Goal: Task Accomplishment & Management: Manage account settings

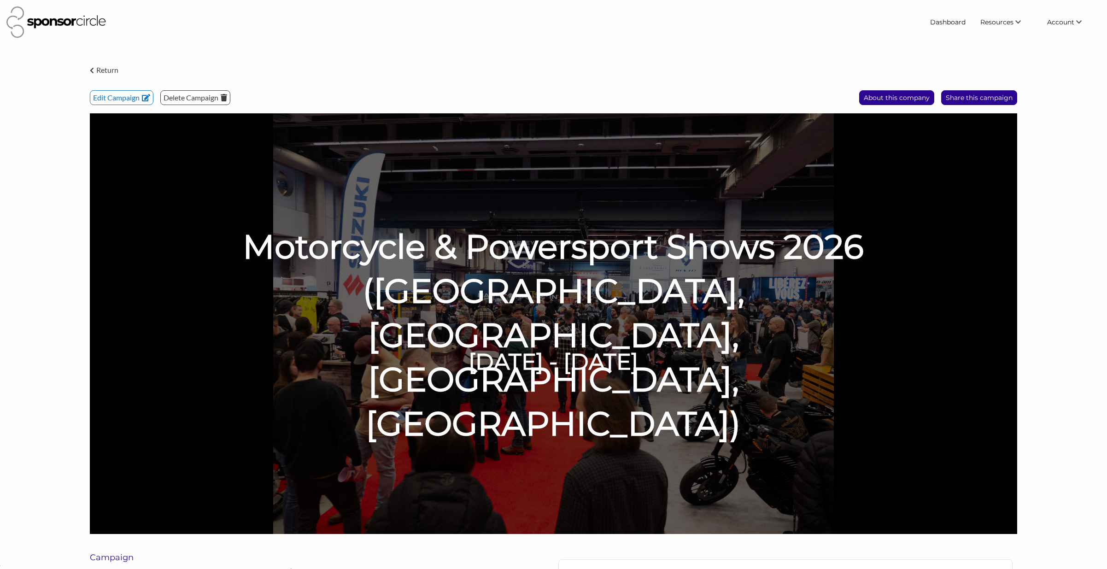
scroll to position [13362, 0]
click at [934, 251] on img at bounding box center [553, 323] width 927 height 420
click at [129, 96] on p "Edit Campaign" at bounding box center [121, 98] width 63 height 14
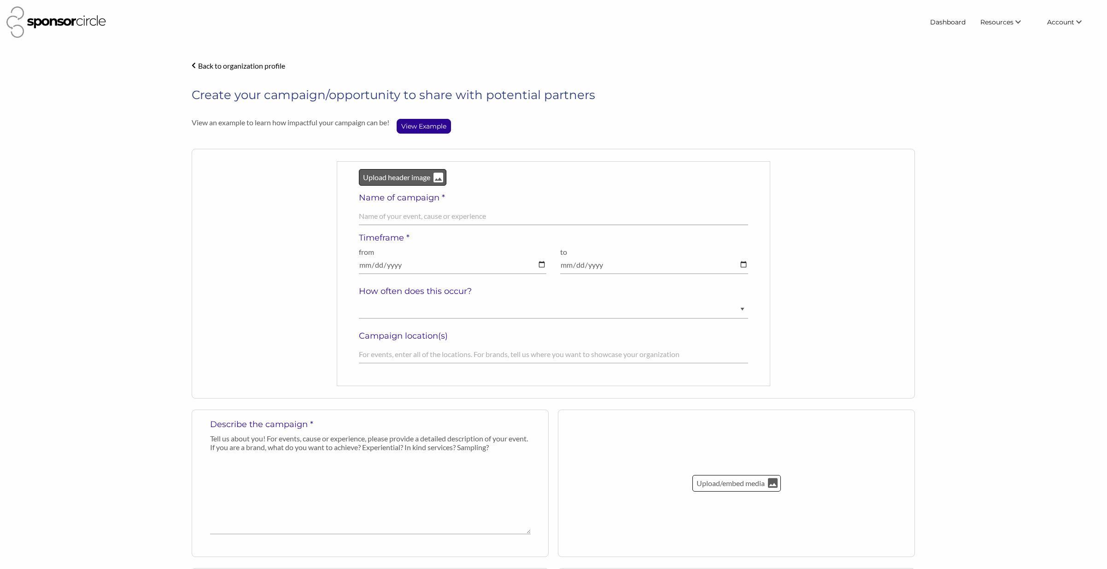
select select "[DEMOGRAPHIC_DATA]"
select select "Diverse"
select select "$150000+"
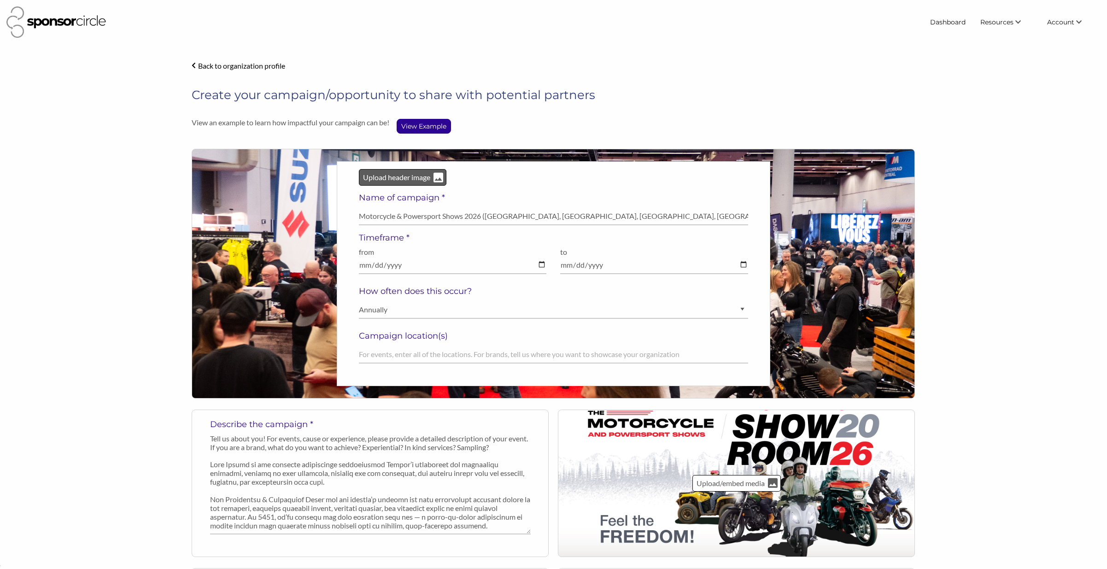
scroll to position [13362, 0]
click at [414, 180] on p "Upload header image" at bounding box center [396, 177] width 69 height 12
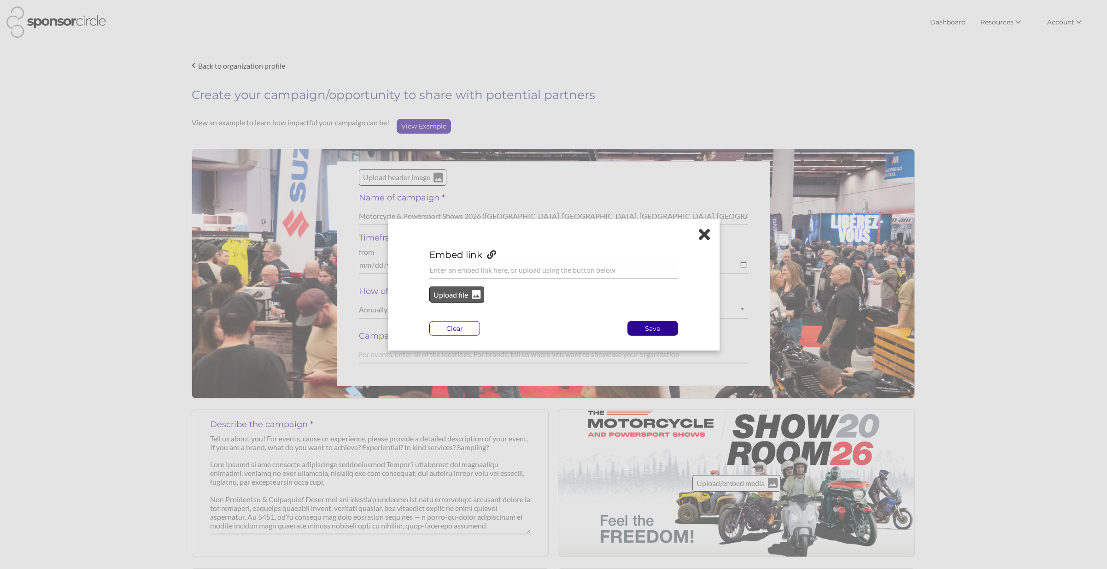
click at [451, 298] on p "Upload file" at bounding box center [450, 294] width 37 height 12
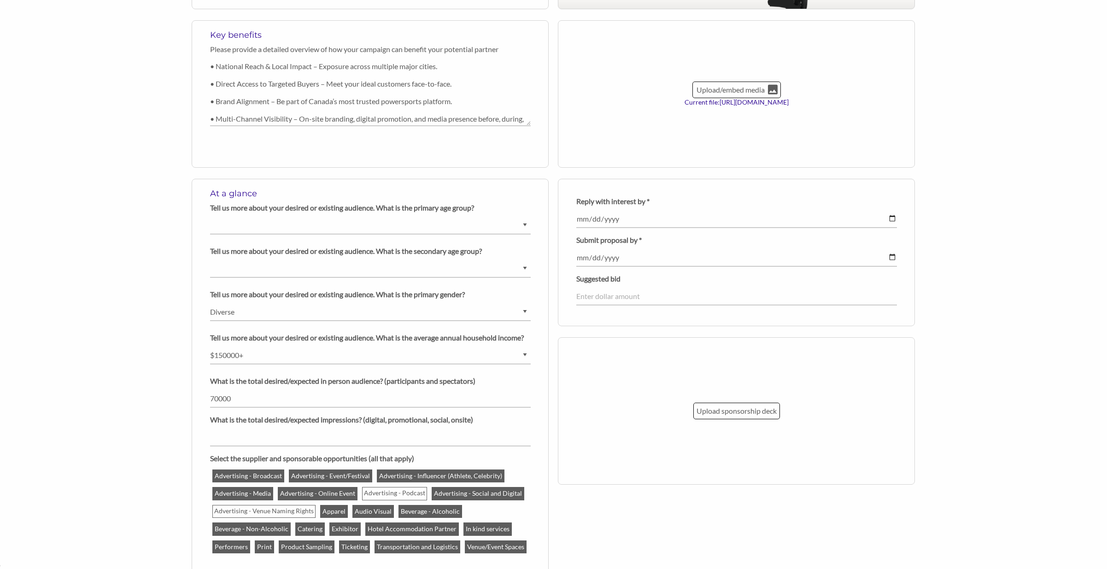
scroll to position [770, 0]
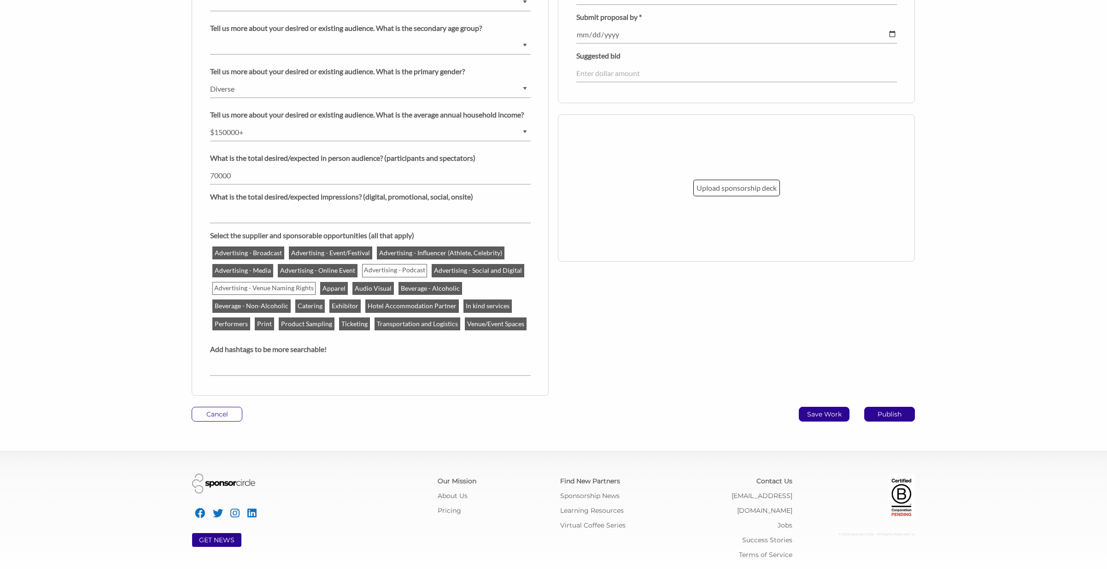
click at [826, 417] on p "Save Work" at bounding box center [824, 414] width 50 height 14
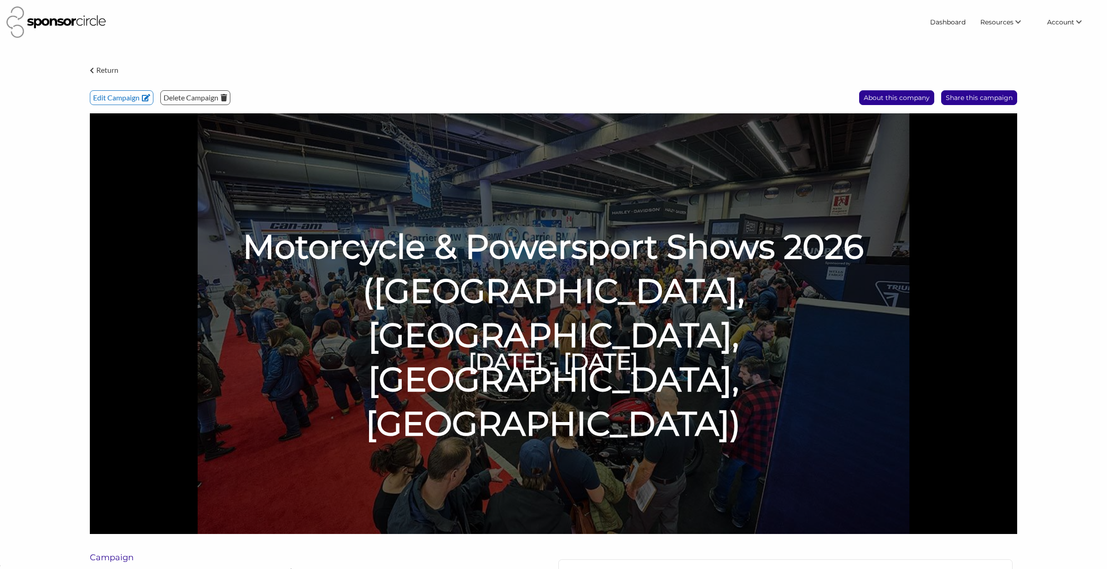
click at [829, 228] on h1 "Motorcycle & Powersport Shows 2026 ([GEOGRAPHIC_DATA], [GEOGRAPHIC_DATA], [GEOG…" at bounding box center [554, 335] width 664 height 222
click at [124, 99] on p "Edit Campaign" at bounding box center [121, 98] width 63 height 14
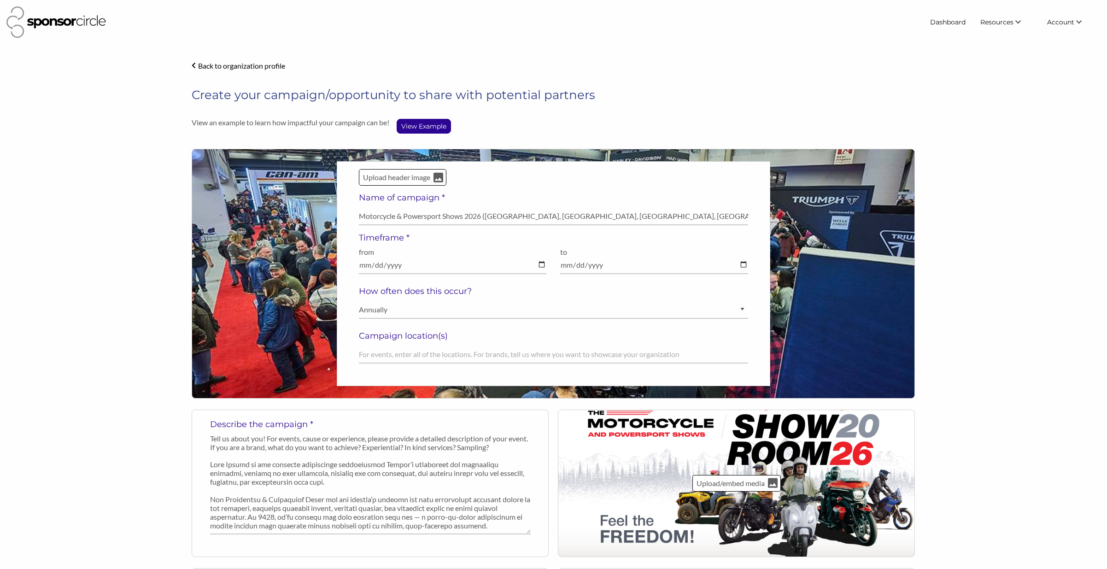
select select "[DEMOGRAPHIC_DATA]"
select select "Diverse"
select select "$150000+"
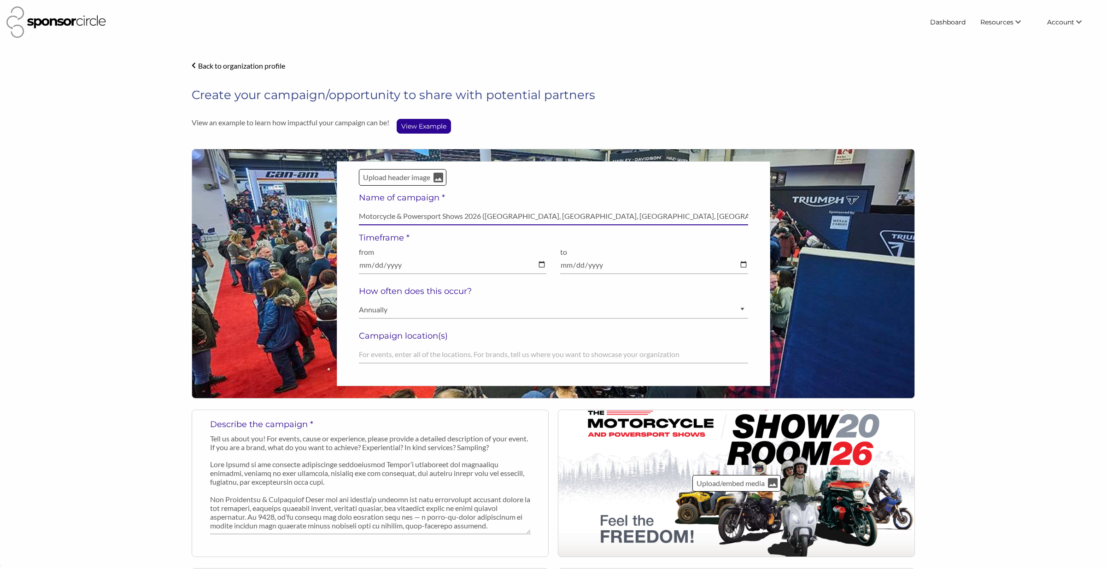
drag, startPoint x: 503, startPoint y: 216, endPoint x: 487, endPoint y: 216, distance: 16.1
click at [487, 216] on input "Motorcycle & Powersport Shows 2026 (Abbotsford, Calgary, Toronto, Montréal)" at bounding box center [553, 216] width 389 height 18
drag, startPoint x: 532, startPoint y: 216, endPoint x: 493, endPoint y: 216, distance: 39.1
click at [493, 216] on input "Motorcycle & Powersport Shows 2026 (VANCOUVER, Calgary, Toronto, Montréal)" at bounding box center [553, 216] width 389 height 18
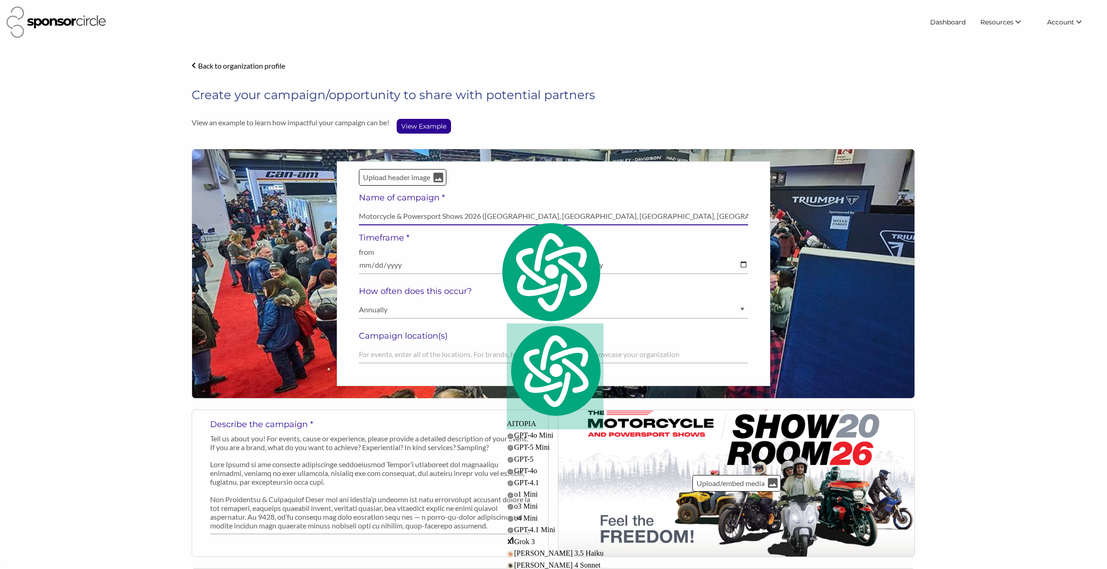
click at [479, 215] on input "Motorcycle & Powersport Shows 2026 (VANCOUVER, Calgary, Toronto, Montréal)" at bounding box center [553, 216] width 389 height 18
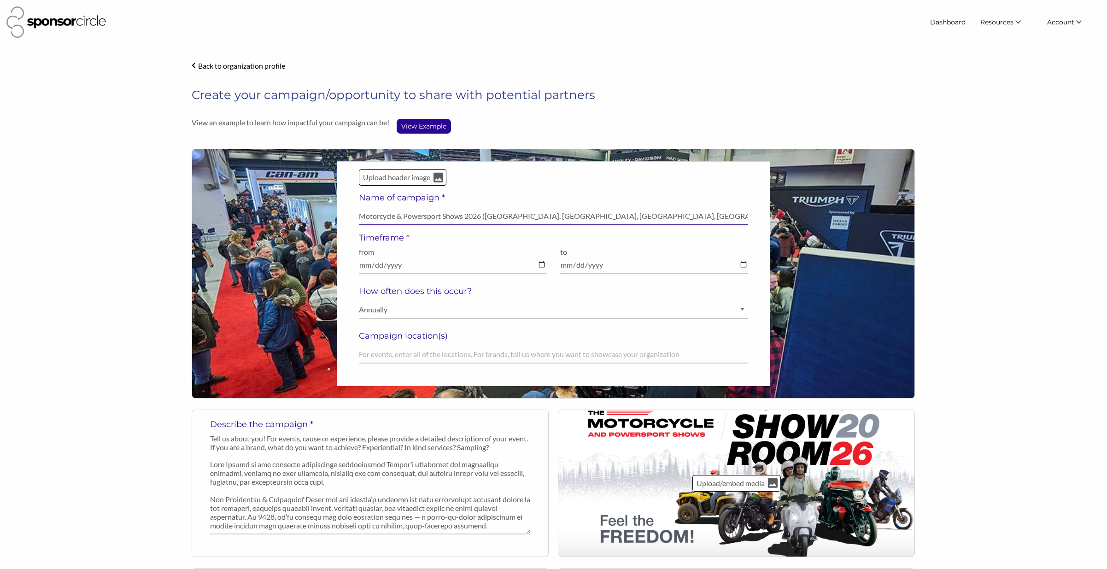
drag, startPoint x: 482, startPoint y: 216, endPoint x: 364, endPoint y: 216, distance: 117.9
click at [361, 216] on input "Motorcycle & Powersport Shows 2026 (VANCOUVER, Calgary, Toronto, Montréal)" at bounding box center [553, 216] width 389 height 18
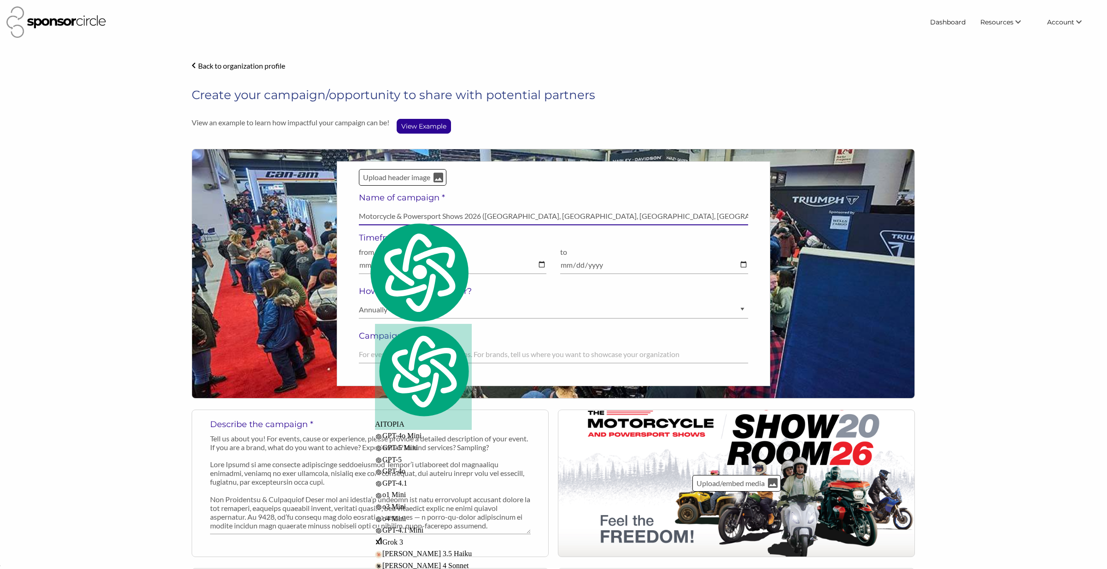
click at [437, 213] on input "Motorcycle & Powersport Shows 2026 (VANCOUVER, Calgary, Toronto, Montréal)" at bounding box center [553, 216] width 389 height 18
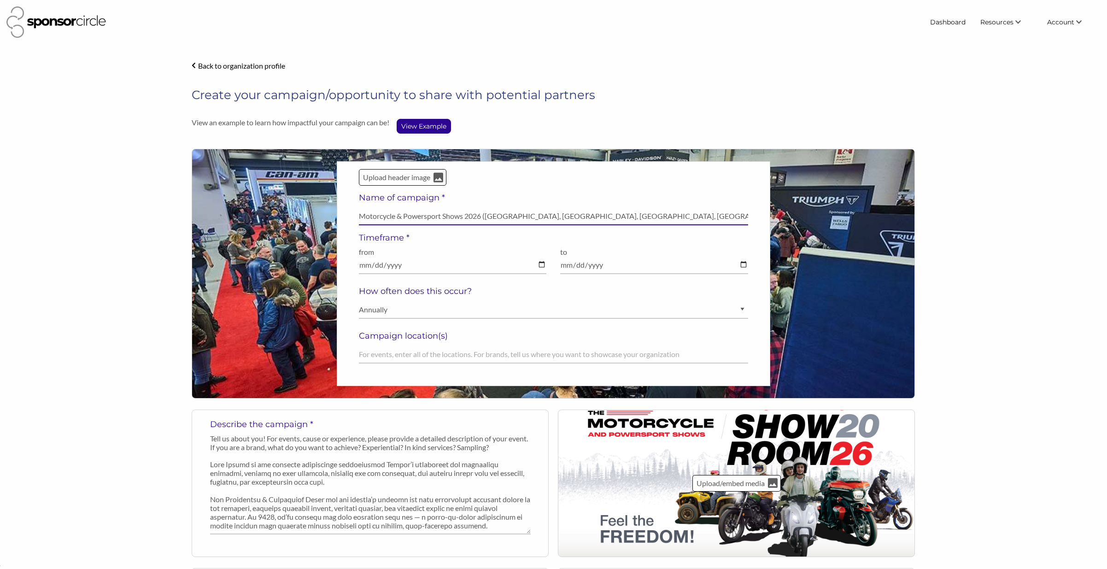
drag, startPoint x: 443, startPoint y: 215, endPoint x: 326, endPoint y: 213, distance: 117.0
click at [326, 213] on div "Upload header image Name of campaign * Motorcycle & Powersport Shows 2026 (VANC…" at bounding box center [553, 274] width 723 height 250
click at [431, 216] on input "MOTORCYCLE & POWERSPORTS SHOWS 2026 (VANCOUVER, Calgary, Toronto, Montréal)" at bounding box center [553, 216] width 389 height 18
drag, startPoint x: 564, startPoint y: 215, endPoint x: 521, endPoint y: 217, distance: 42.9
click at [521, 216] on input "MOTORCYCLE & POWERSPORTS SHOWS 2026 (VANCOUVER, Calgary, Toronto, Montréal)" at bounding box center [553, 216] width 389 height 18
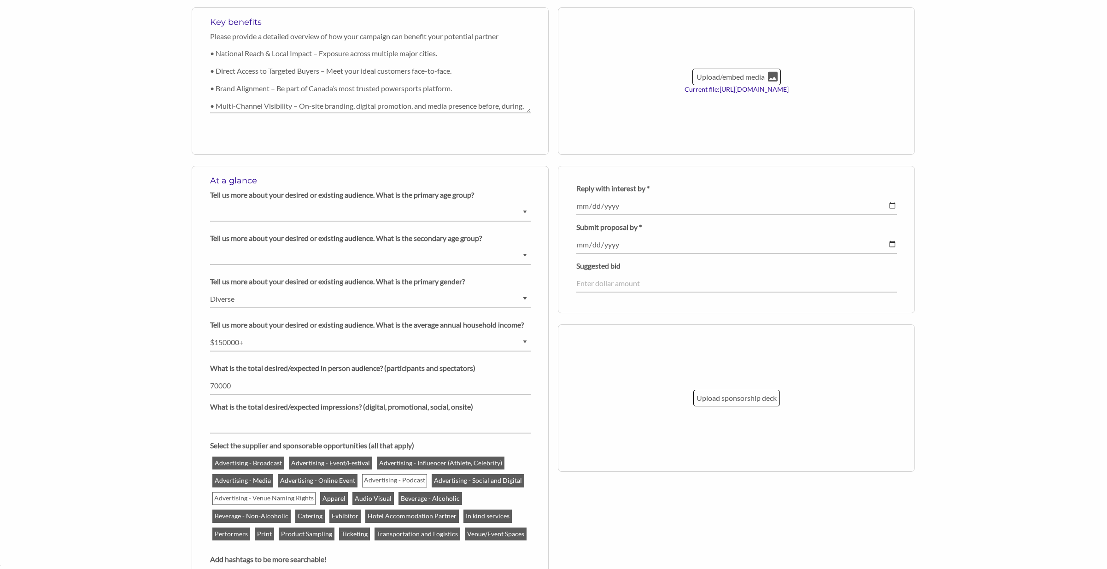
scroll to position [770, 0]
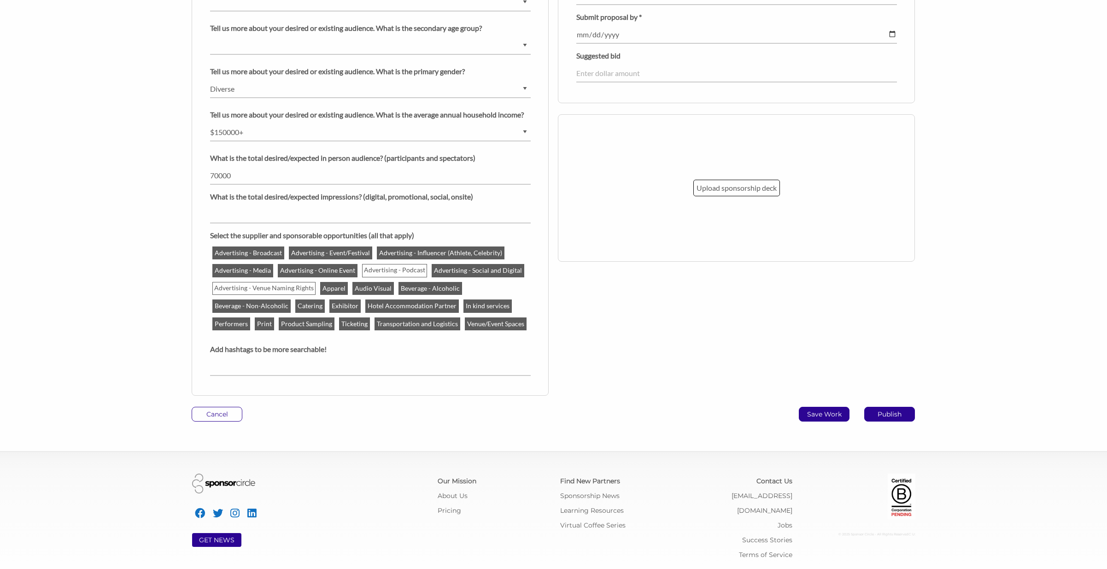
type input "MOTORCYCLE & POWERSPORTS SHOWS 2026 (Vancouver, Calgary, Toronto, Montréal)"
click at [828, 413] on p "Save Work" at bounding box center [824, 414] width 50 height 14
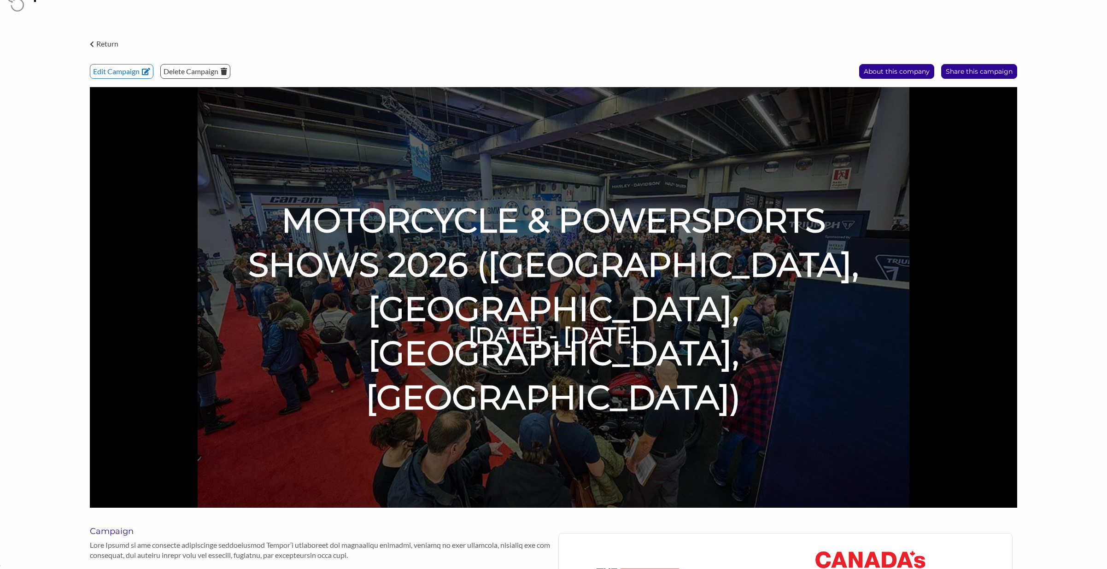
scroll to position [20, 0]
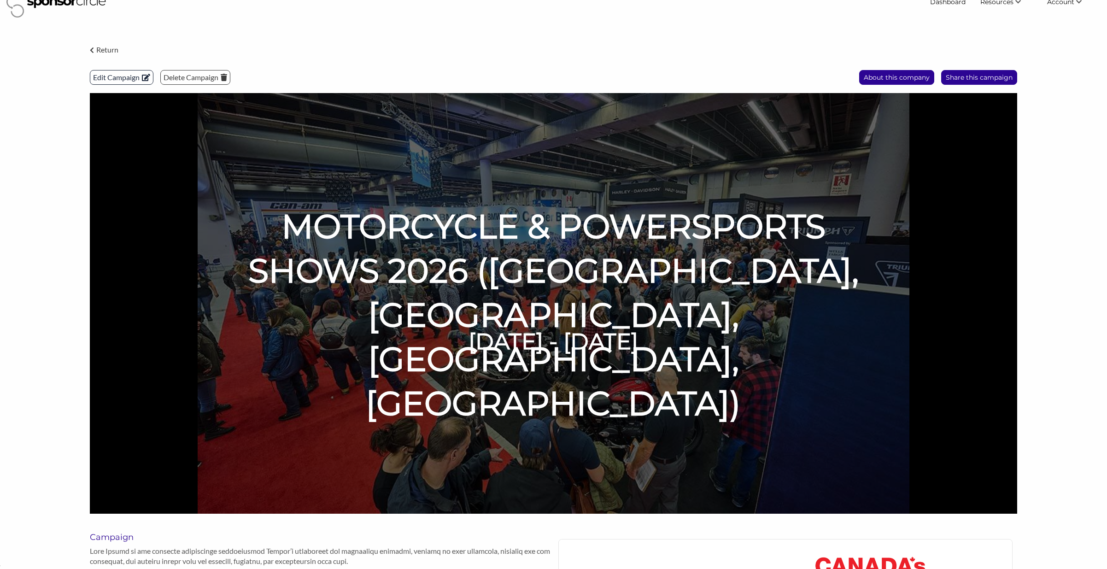
click at [120, 75] on p "Edit Campaign" at bounding box center [121, 77] width 63 height 14
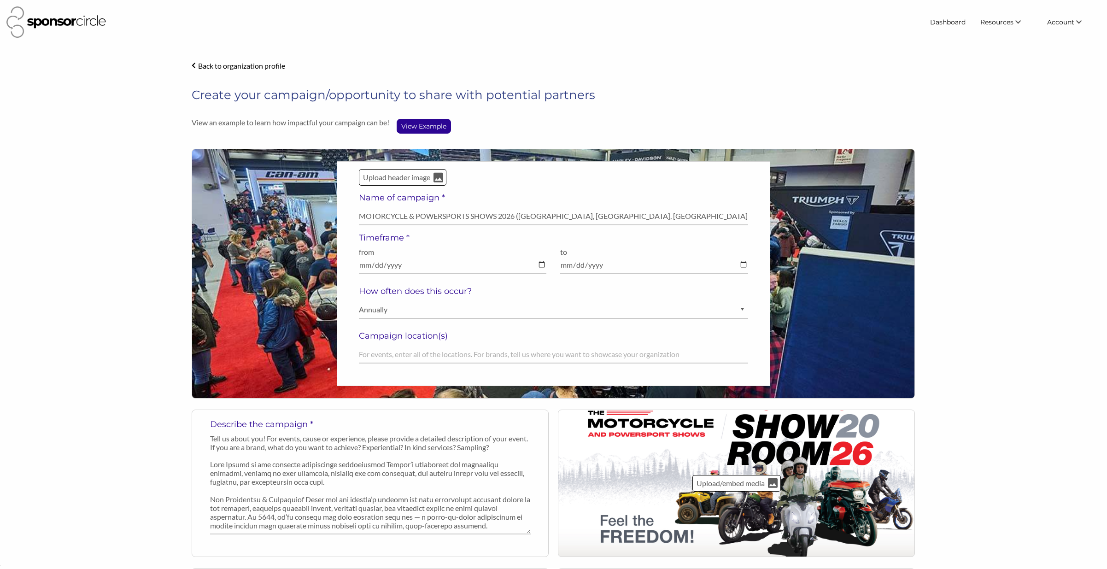
select select "[DEMOGRAPHIC_DATA]"
select select "Diverse"
select select "$150000+"
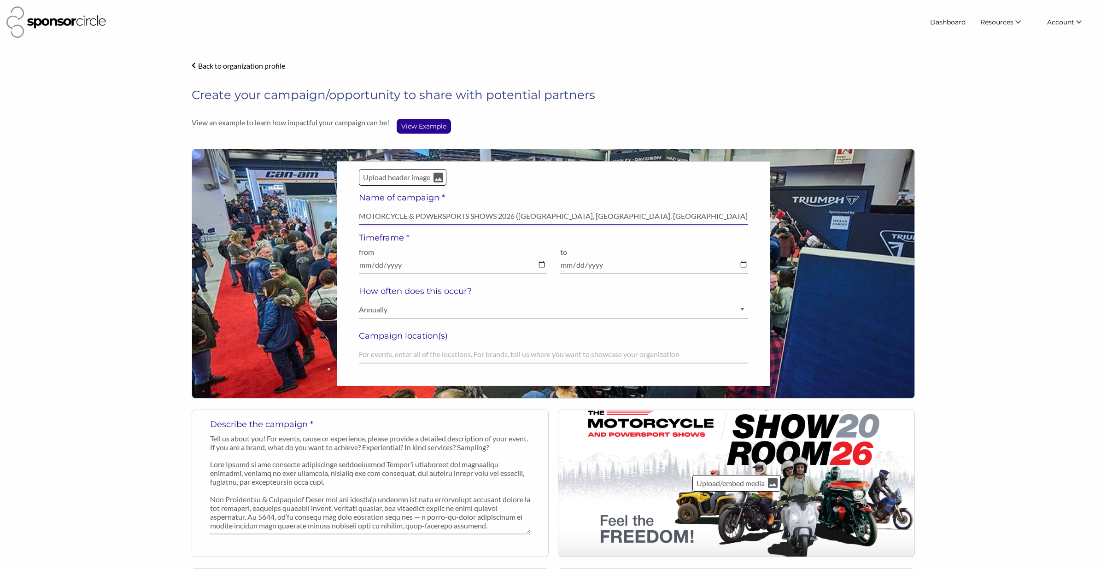
click at [519, 216] on input "MOTORCYCLE & POWERSPORTS SHOWS 2026 (Vancouver, Calgary, Toronto, Montréal)" at bounding box center [553, 216] width 389 height 18
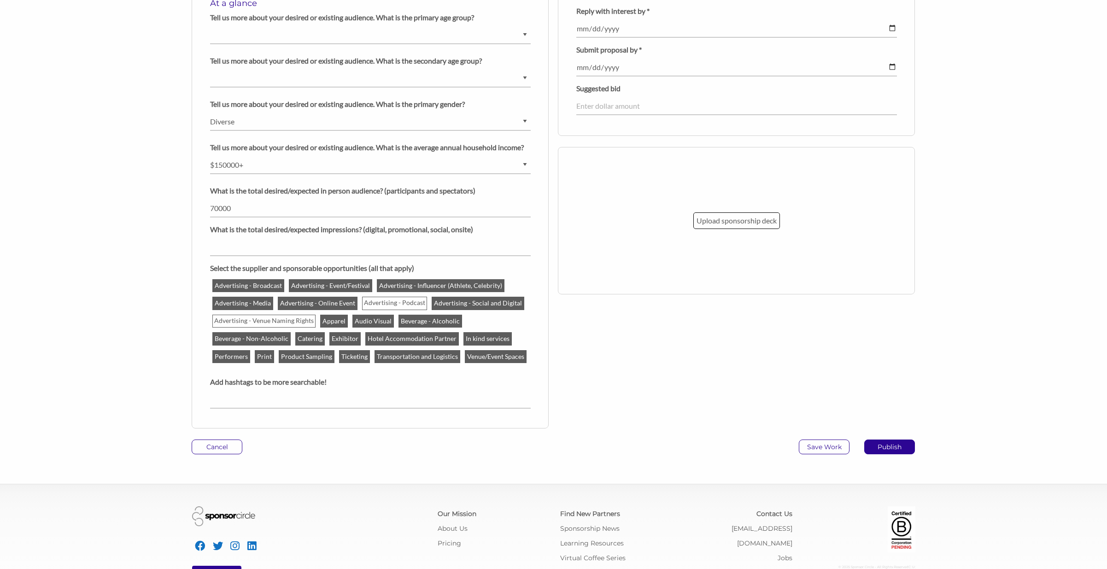
scroll to position [742, 0]
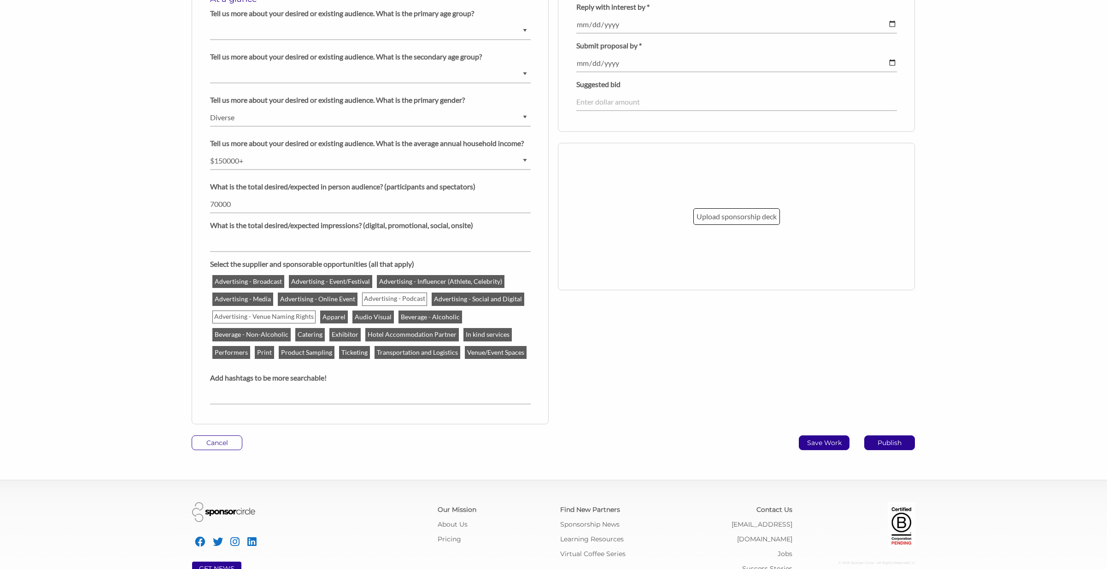
type input "MOTORCYCLE & POWERSPORTS SHOWS 2026 ([GEOGRAPHIC_DATA], [GEOGRAPHIC_DATA], [GEO…"
click at [815, 440] on p "Save Work" at bounding box center [824, 443] width 50 height 14
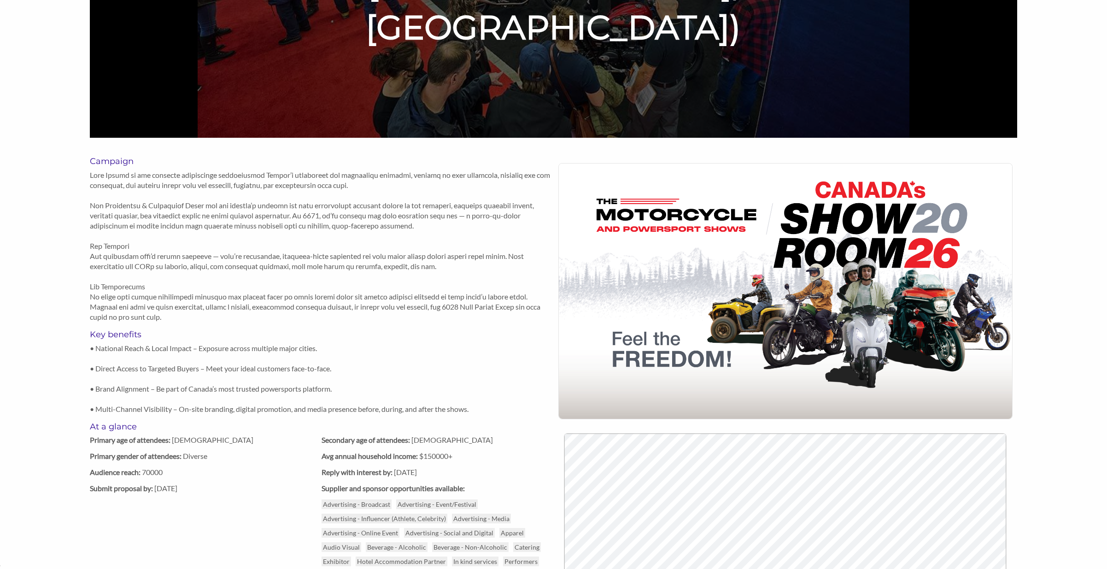
scroll to position [391, 0]
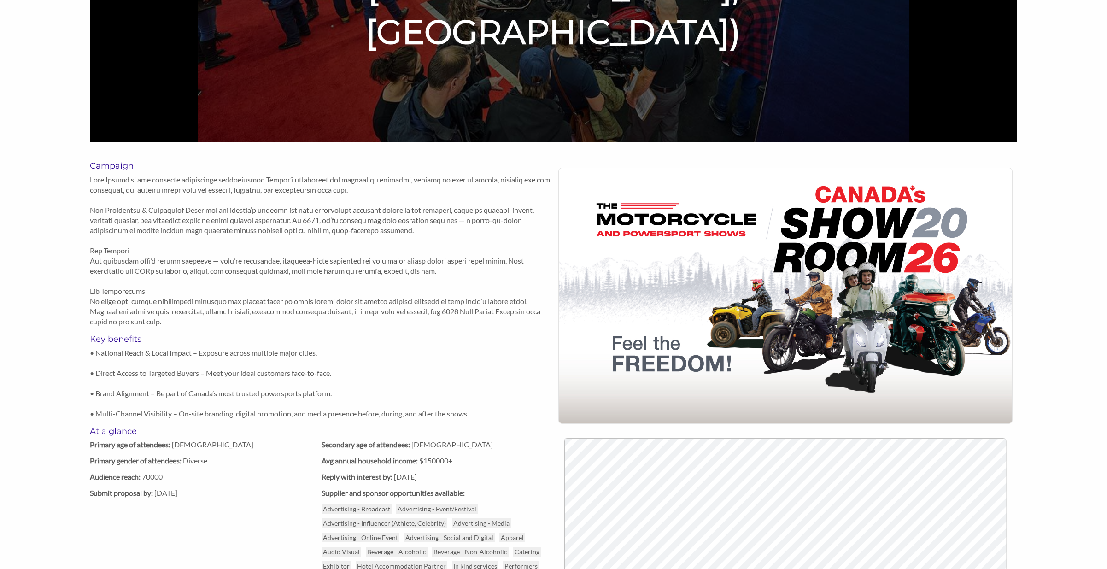
click at [252, 225] on p at bounding box center [321, 251] width 463 height 152
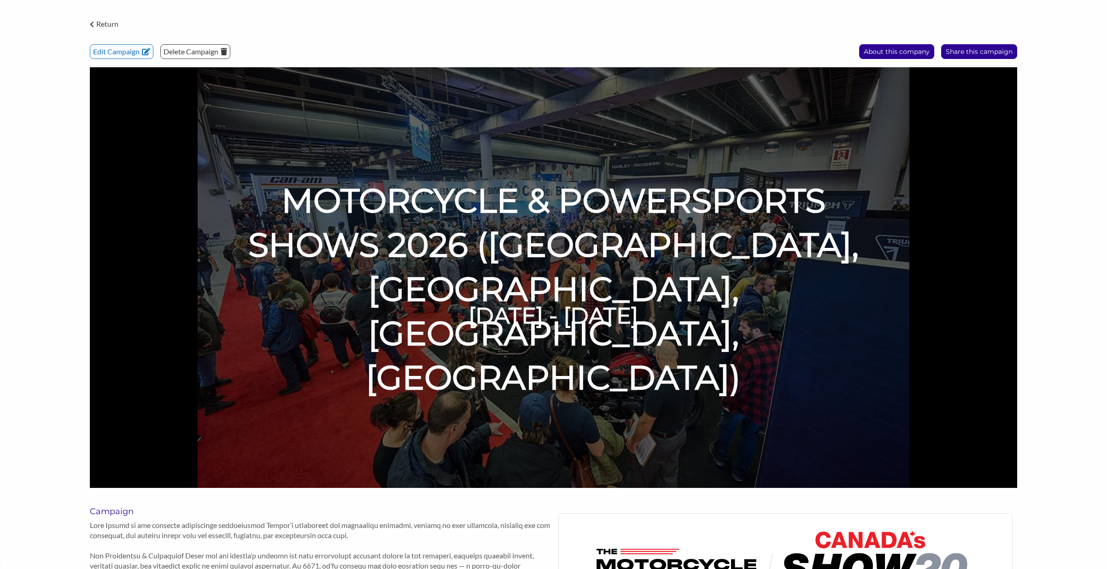
scroll to position [0, 0]
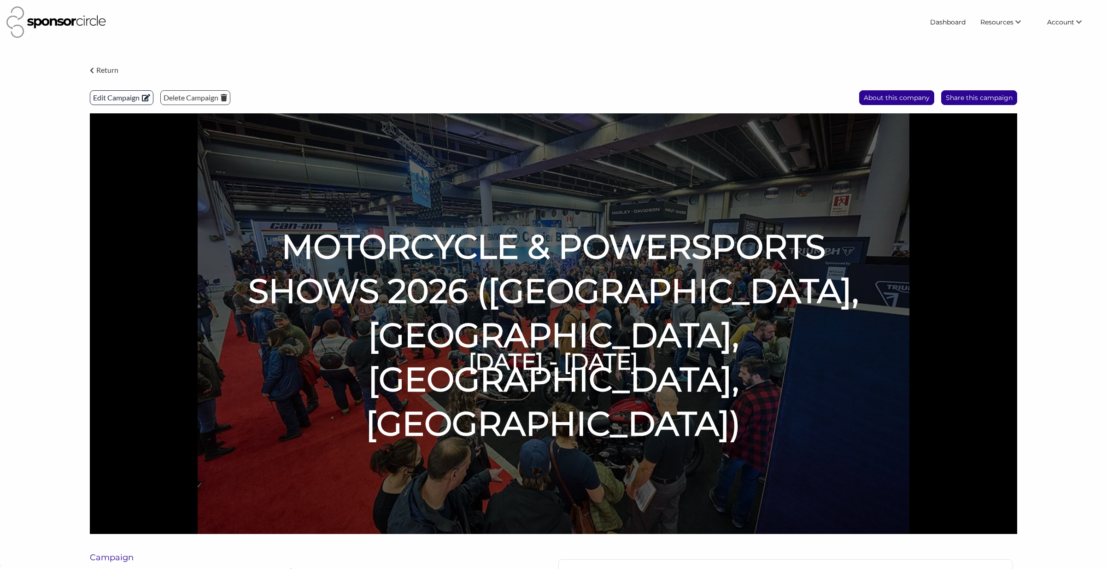
click at [128, 99] on p "Edit Campaign" at bounding box center [121, 98] width 63 height 14
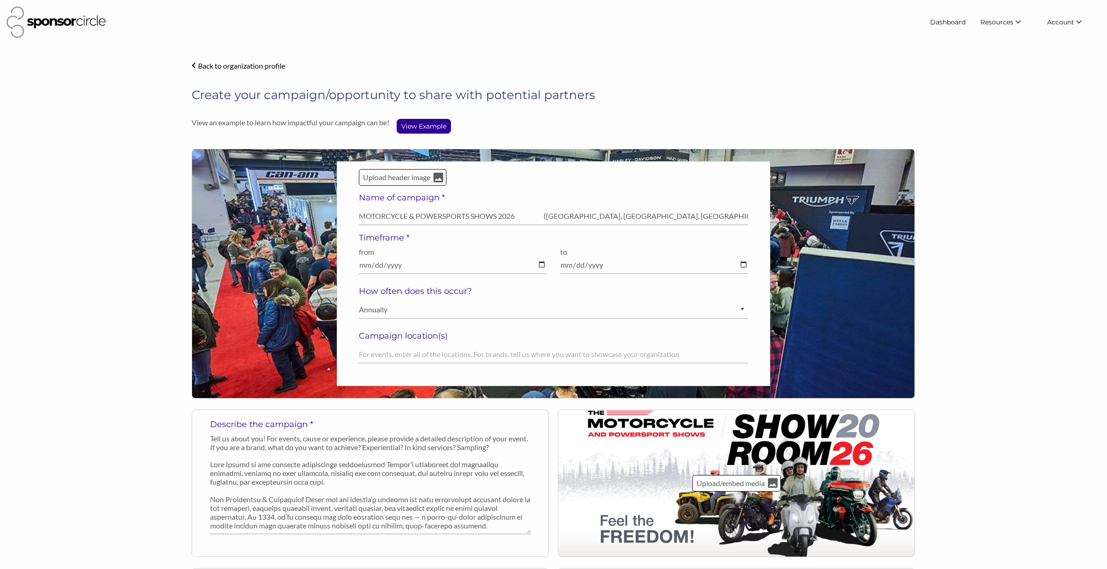
select select "[DEMOGRAPHIC_DATA]"
select select "Diverse"
select select "$150000+"
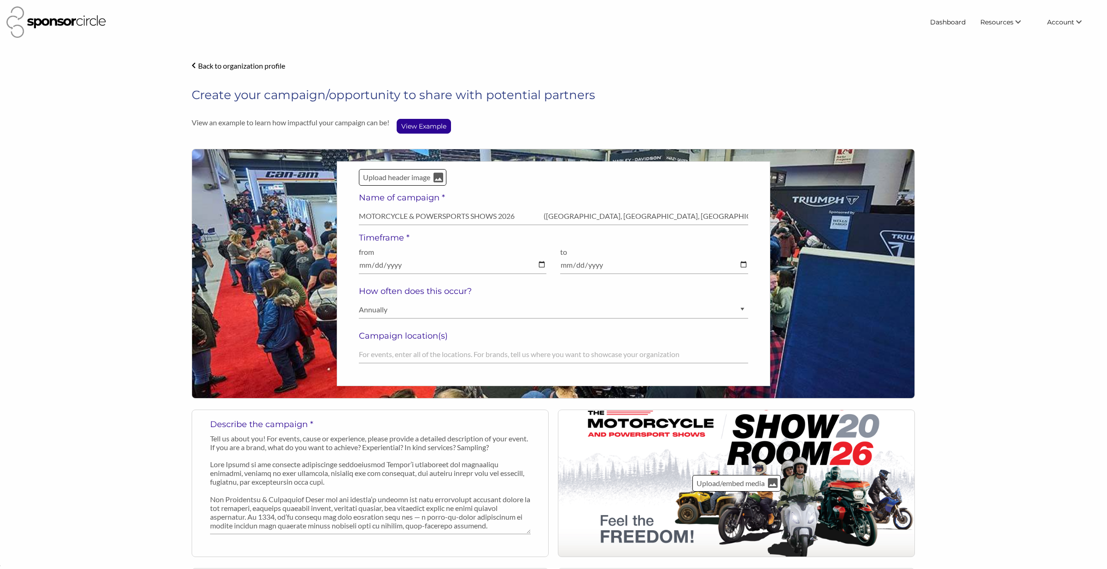
drag, startPoint x: 288, startPoint y: 190, endPoint x: 300, endPoint y: 195, distance: 13.2
click at [288, 187] on div "Upload header image Name of campaign * MOTORCYCLE & POWERSPORTS SHOWS 2026 (Van…" at bounding box center [553, 274] width 723 height 250
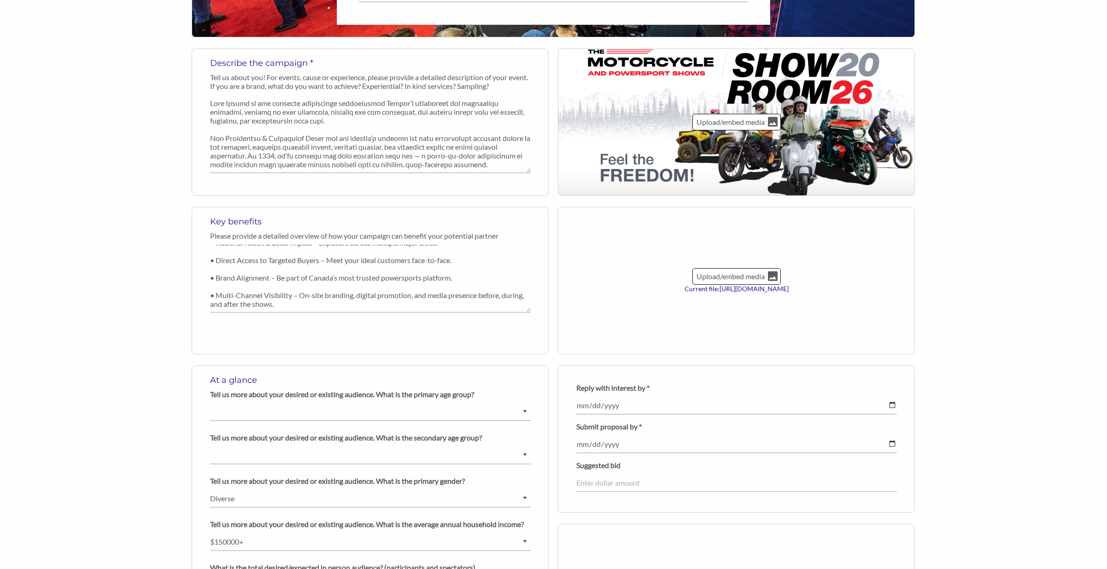
scroll to position [0, 0]
click at [444, 253] on textarea "• National Reach & Local Impact – Exposure across multiple major cities. • Dire…" at bounding box center [370, 279] width 321 height 68
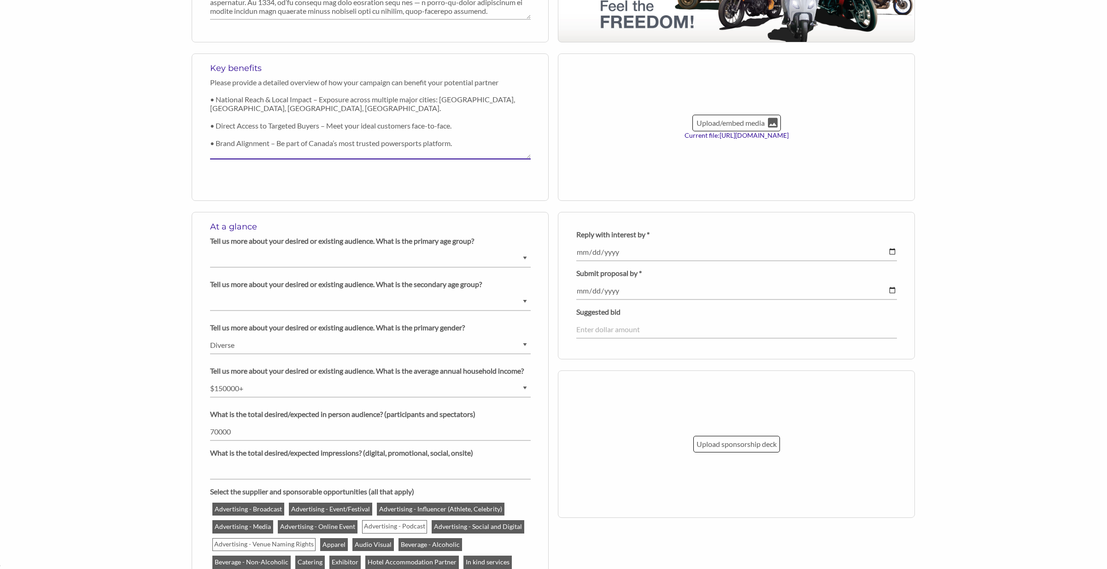
scroll to position [770, 0]
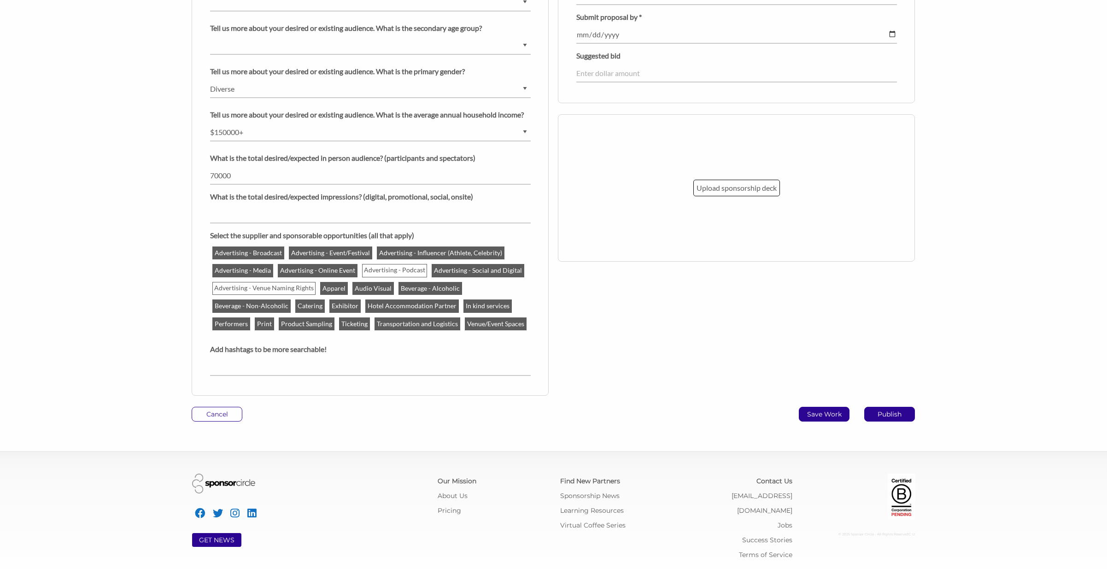
type textarea "• National Reach & Local Impact – Exposure across multiple major cities: [GEOGR…"
click at [823, 412] on p "Save Work" at bounding box center [824, 414] width 50 height 14
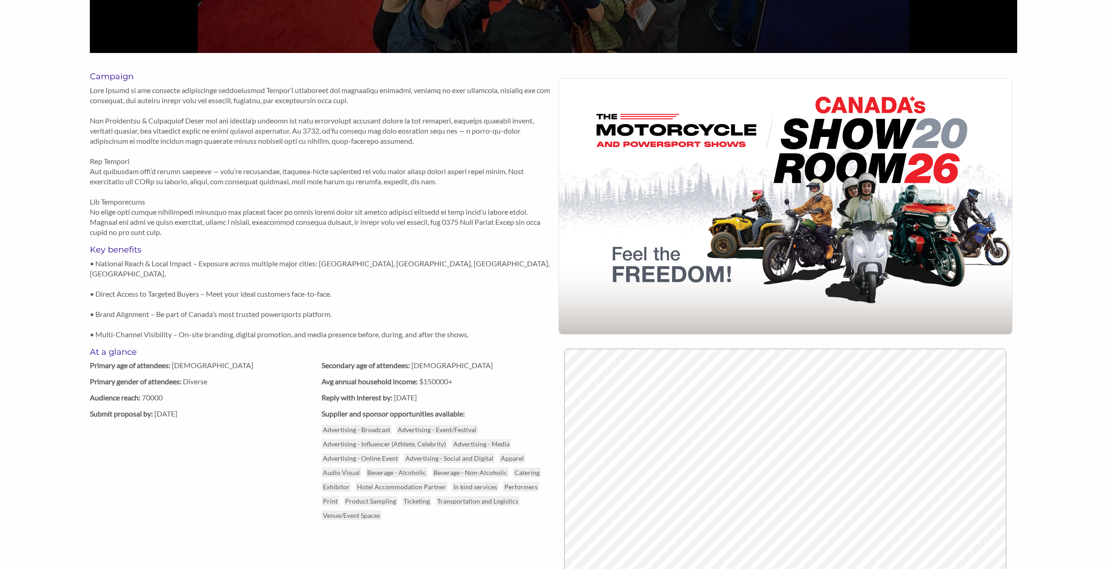
scroll to position [720, 0]
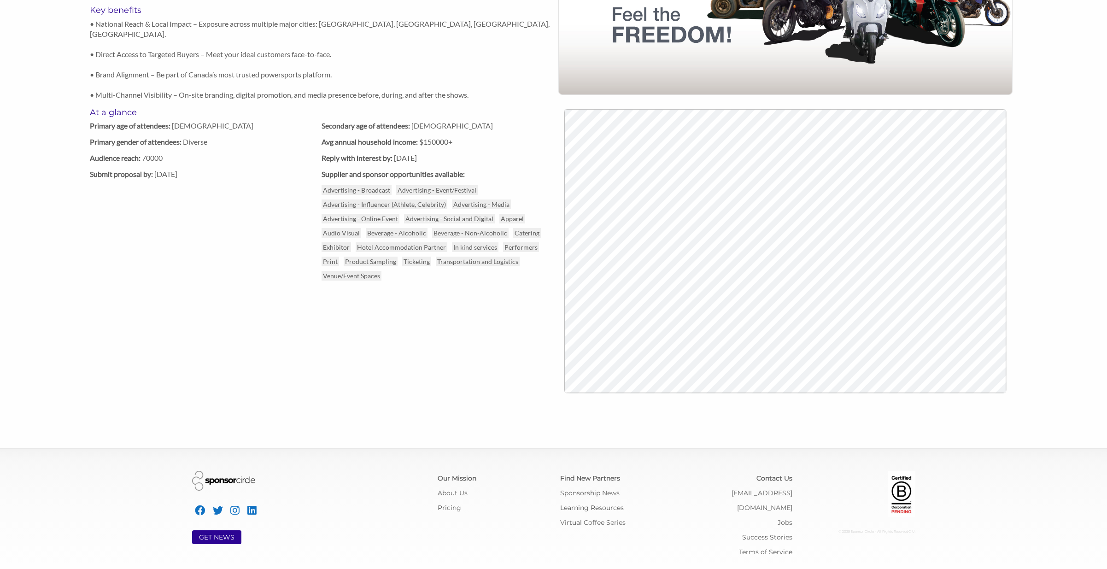
click at [535, 288] on div "Campaign Key benefits • National Reach & Local Impact – Exposure across multipl…" at bounding box center [321, 115] width 463 height 577
